Goal: Information Seeking & Learning: Learn about a topic

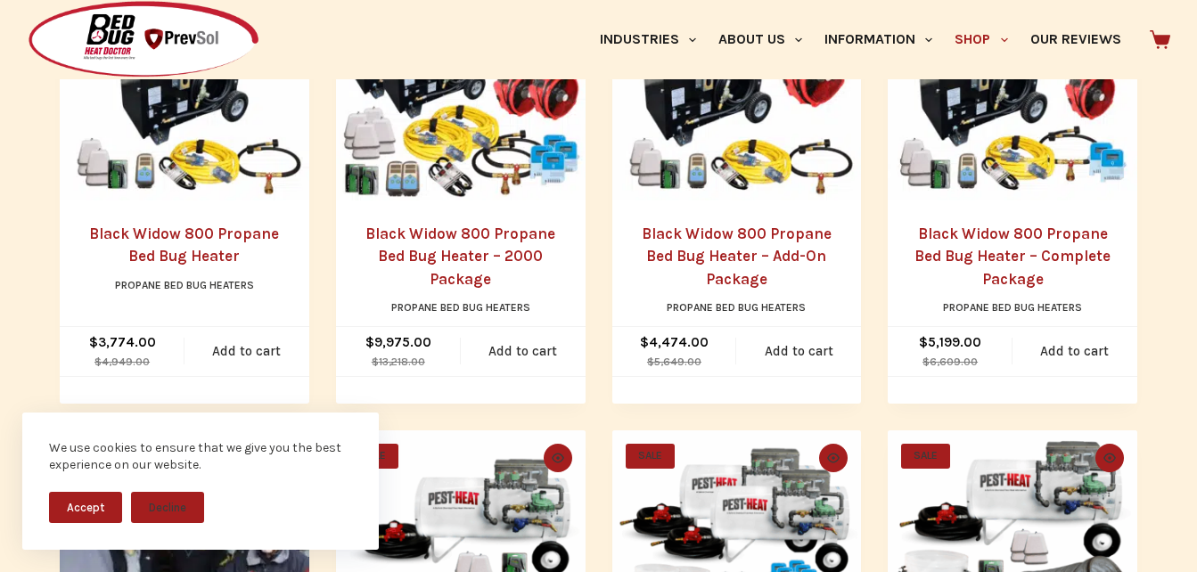
scroll to position [570, 0]
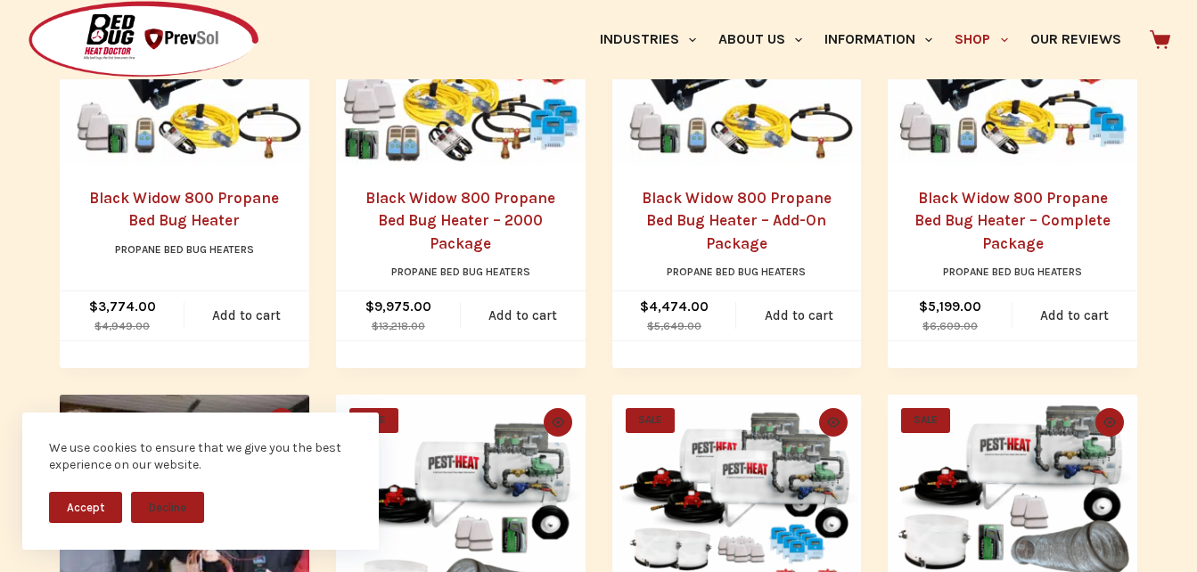
click at [94, 504] on button "Accept" at bounding box center [85, 507] width 73 height 31
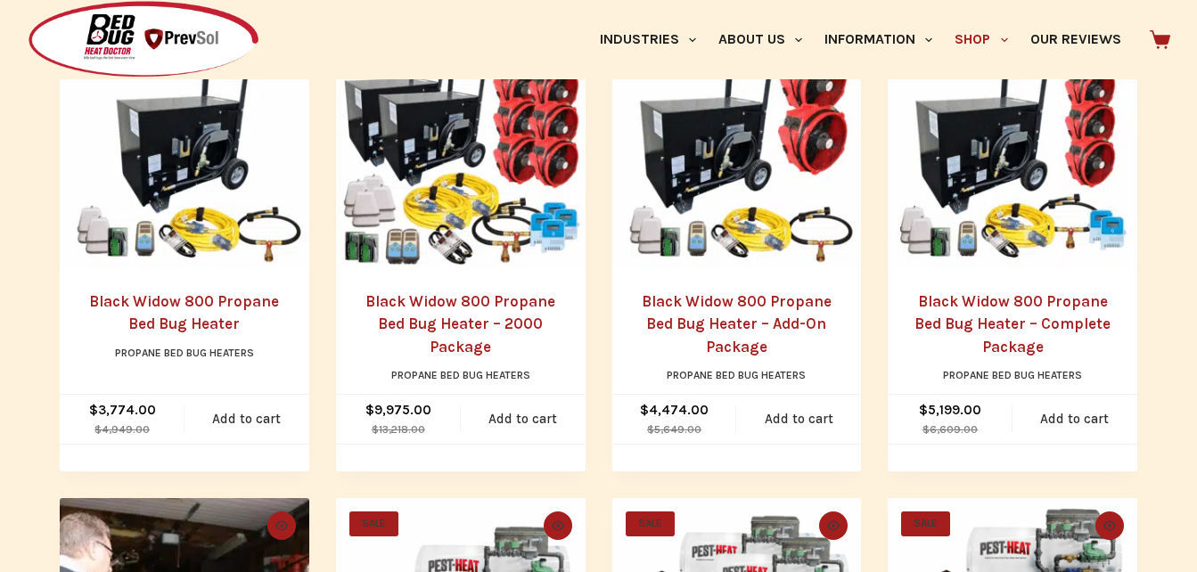
scroll to position [463, 0]
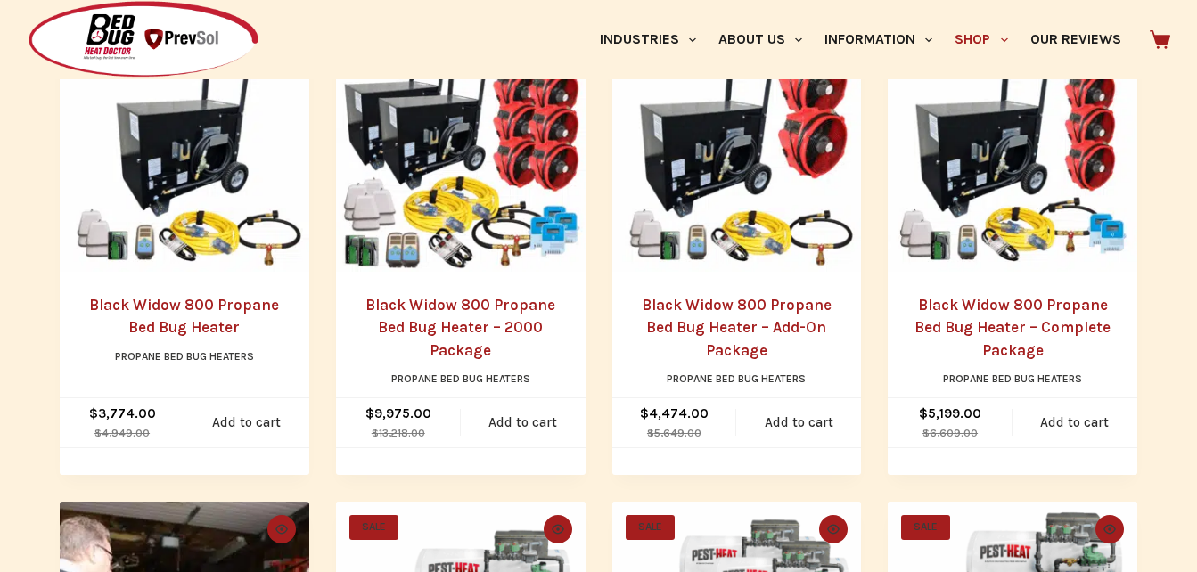
click at [170, 184] on img "Black Widow 800 Propane Bed Bug Heater" at bounding box center [185, 147] width 250 height 250
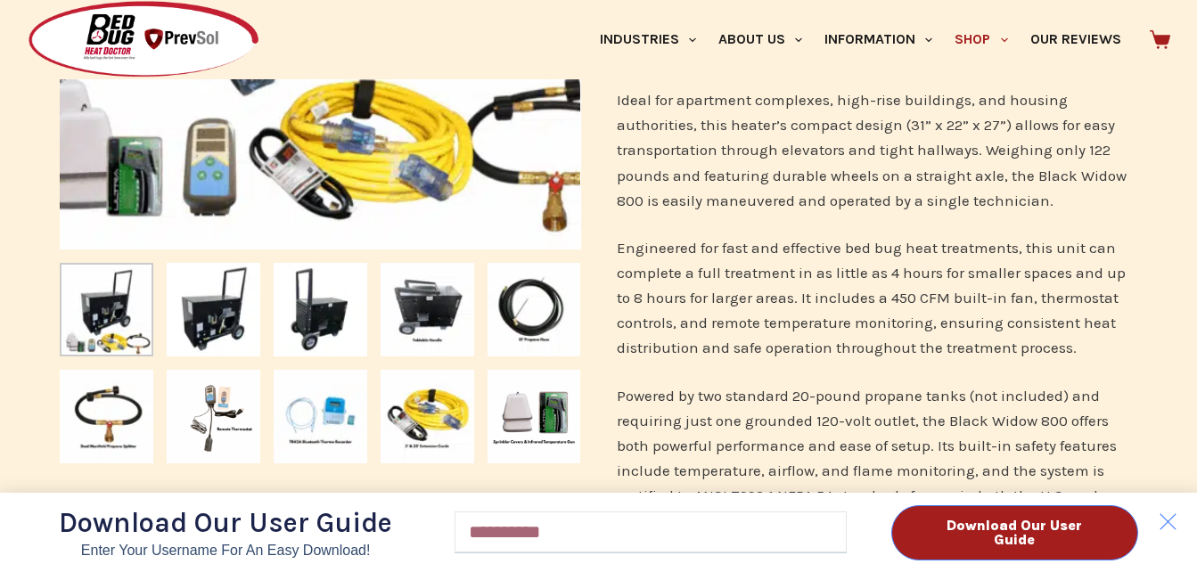
scroll to position [704, 0]
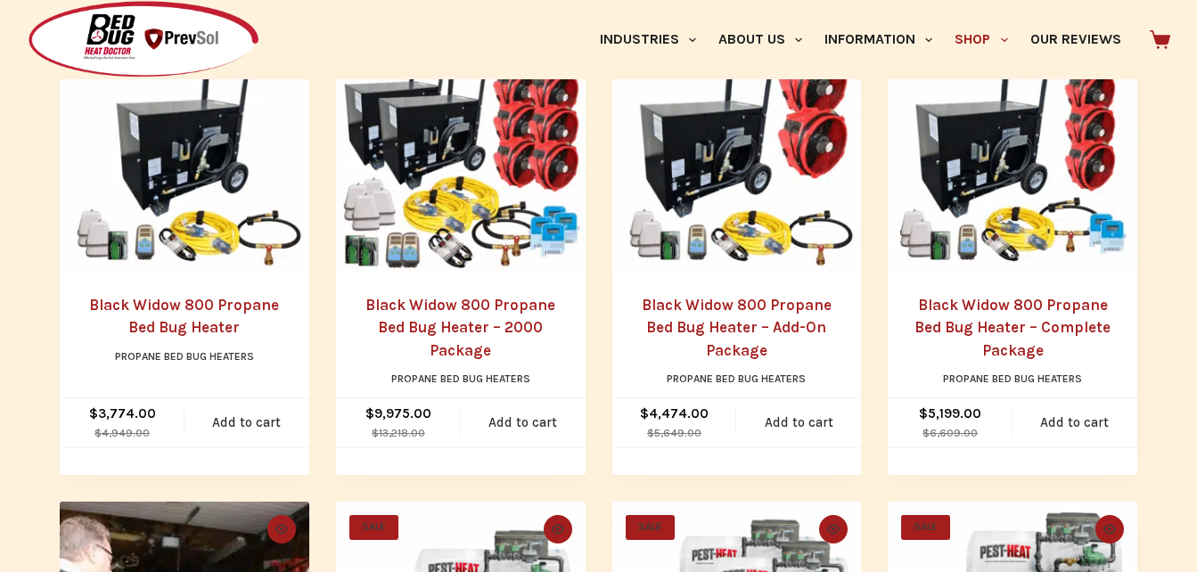
click at [176, 337] on link "Black Widow 800 Propane Bed Bug Heater" at bounding box center [184, 316] width 190 height 41
